Goal: Task Accomplishment & Management: Manage account settings

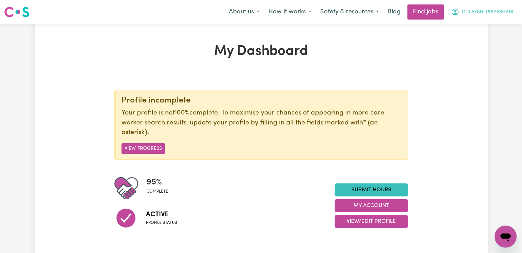
click at [472, 11] on span "DULAKSHI PRIYASHANI" at bounding box center [488, 13] width 52 height 8
click at [476, 31] on link "My Account" at bounding box center [491, 26] width 54 height 13
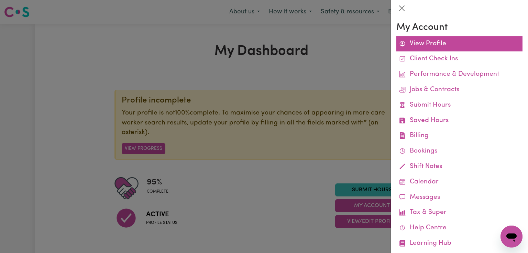
click at [416, 45] on link "View Profile" at bounding box center [459, 43] width 126 height 15
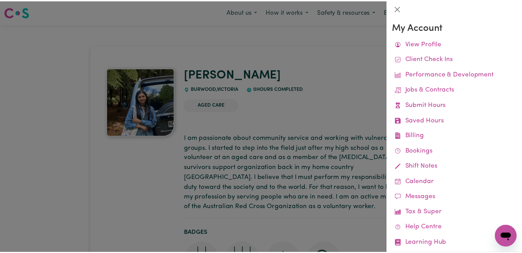
scroll to position [15, 0]
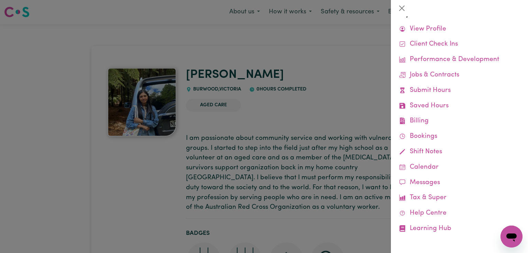
click at [291, 107] on div at bounding box center [264, 126] width 528 height 253
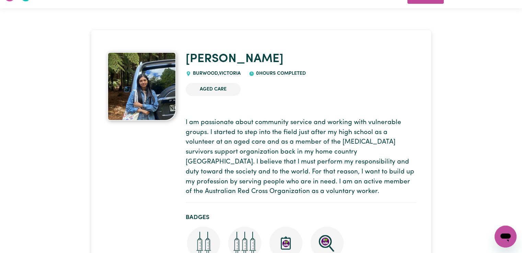
scroll to position [0, 0]
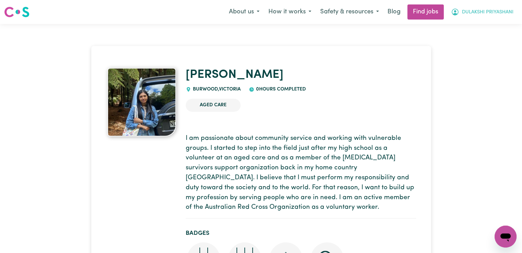
click at [453, 12] on icon "My Account" at bounding box center [455, 12] width 8 height 8
click at [474, 50] on link "Logout" at bounding box center [491, 52] width 54 height 13
